Goal: Find specific page/section: Find specific page/section

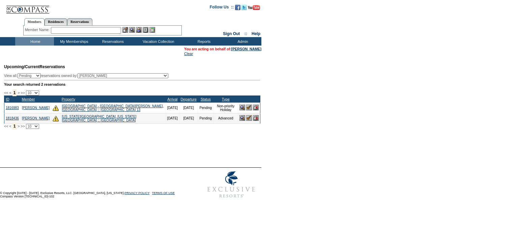
click at [63, 32] on input "text" at bounding box center [86, 30] width 70 height 7
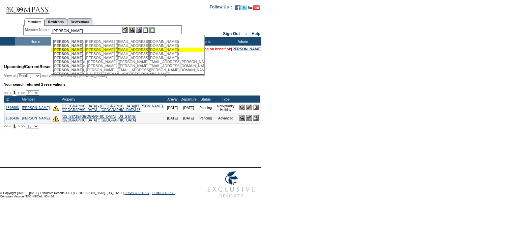
click at [88, 50] on div "[PERSON_NAME] ([EMAIL_ADDRESS][DOMAIN_NAME])" at bounding box center [127, 50] width 148 height 4
type input "[PERSON_NAME] ([EMAIL_ADDRESS][DOMAIN_NAME])"
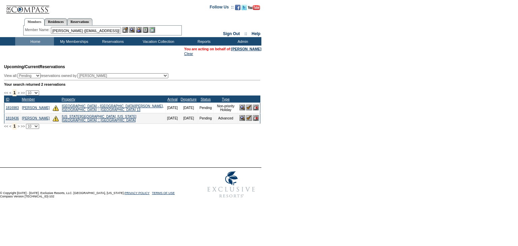
click at [140, 30] on img at bounding box center [139, 30] width 6 height 6
click at [135, 31] on img at bounding box center [132, 30] width 6 height 6
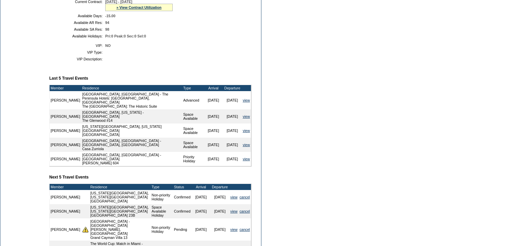
scroll to position [243, 0]
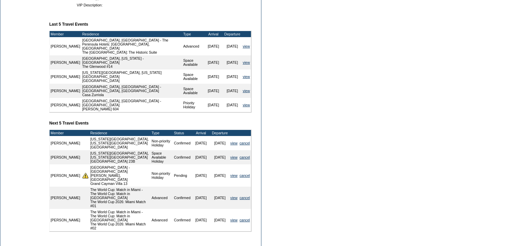
click at [308, 91] on form "Follow Us ::" at bounding box center [257, 25] width 514 height 537
click at [290, 71] on form "Follow Us ::" at bounding box center [257, 25] width 514 height 537
click at [312, 123] on form "Follow Us ::" at bounding box center [257, 25] width 514 height 537
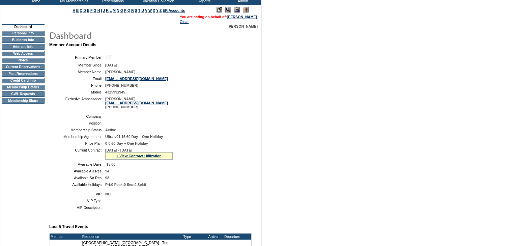
scroll to position [0, 0]
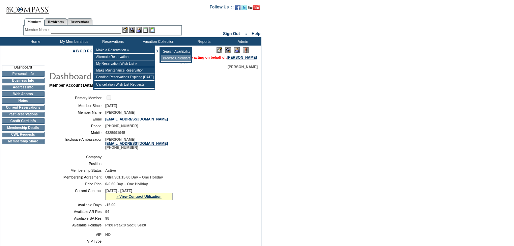
click at [179, 60] on td "Browse Calendars" at bounding box center [176, 58] width 30 height 7
